Goal: Task Accomplishment & Management: Manage account settings

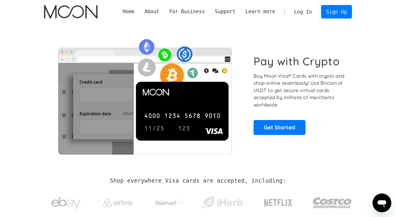
click at [301, 11] on link "Log In" at bounding box center [303, 11] width 28 height 13
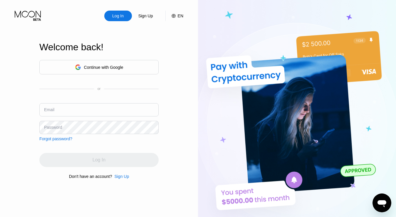
click at [114, 108] on input "text" at bounding box center [98, 109] width 119 height 13
type input "[EMAIL_ADDRESS][DOMAIN_NAME]"
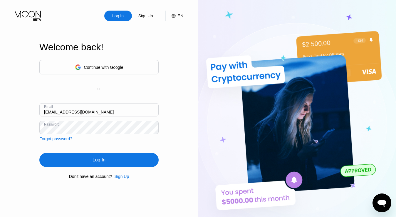
click at [114, 159] on div "Log In" at bounding box center [98, 160] width 119 height 14
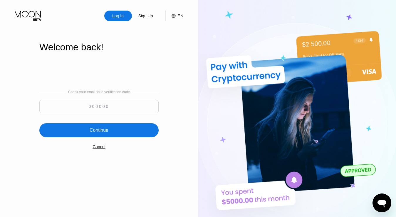
click at [130, 107] on input at bounding box center [98, 106] width 119 height 13
click at [134, 129] on div "Continue" at bounding box center [98, 130] width 119 height 14
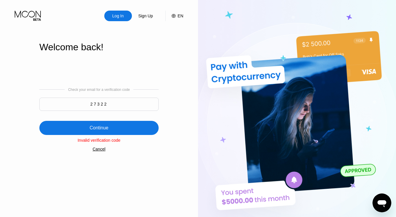
click at [108, 106] on input "27322" at bounding box center [98, 103] width 119 height 13
type input "273992"
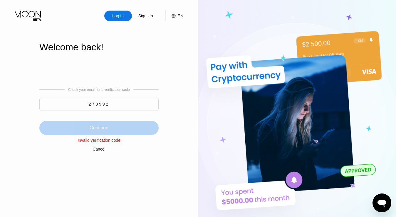
click at [103, 124] on div "Continue" at bounding box center [98, 128] width 119 height 14
